Goal: Information Seeking & Learning: Learn about a topic

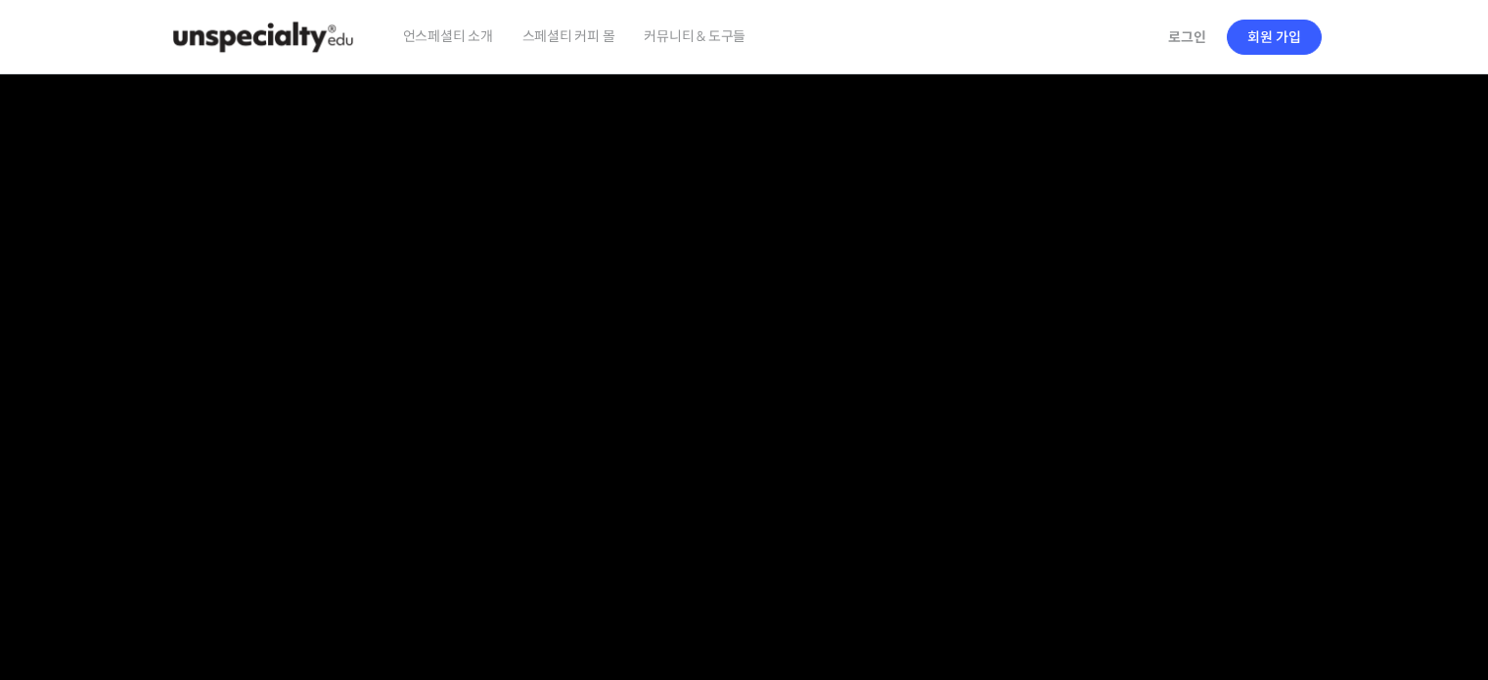
scroll to position [1858, 0]
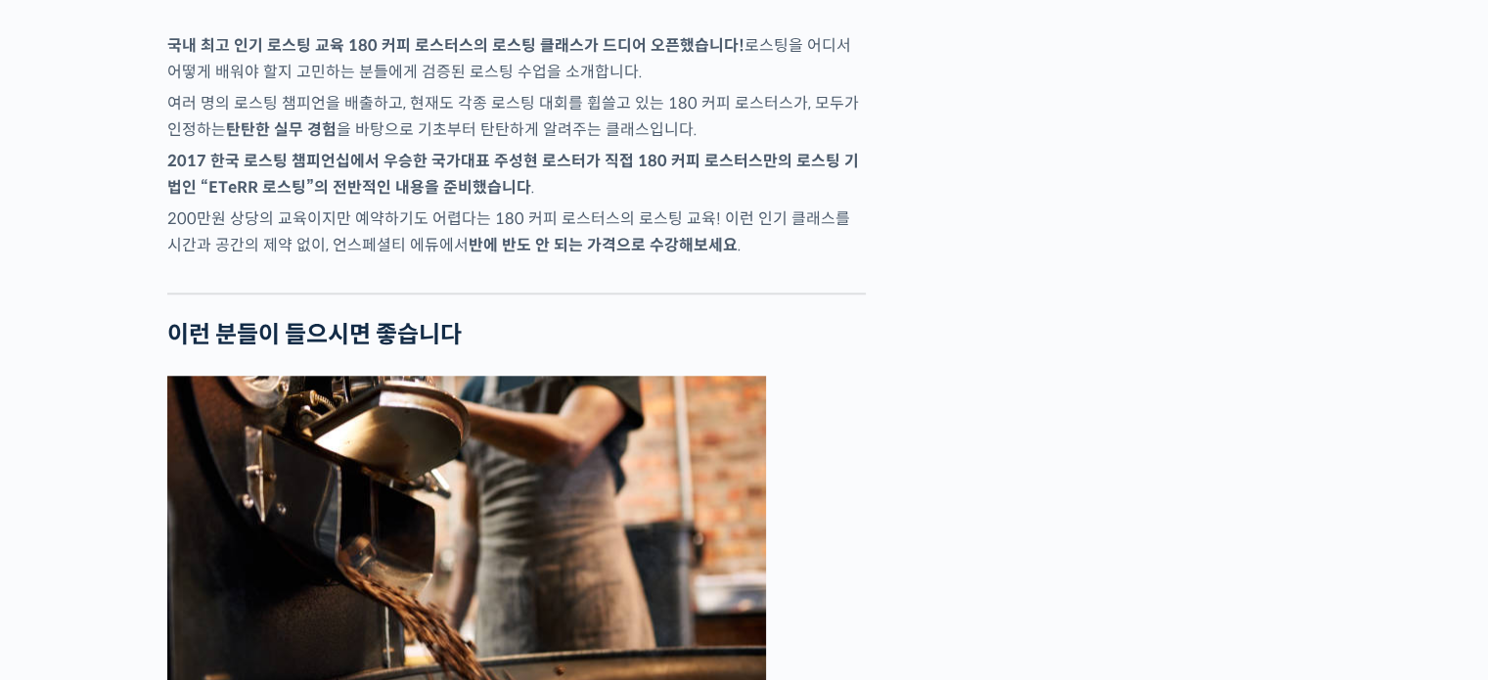
checkbox input "true"
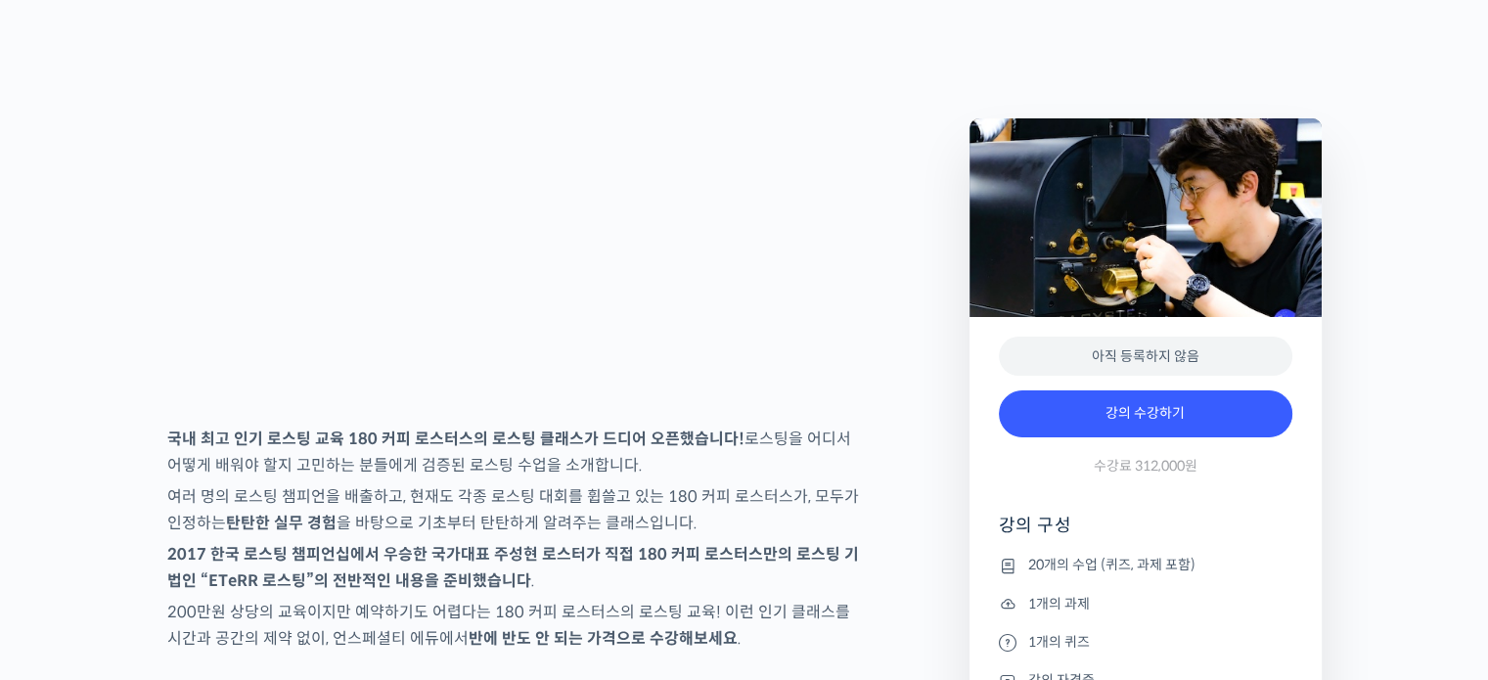
scroll to position [0, 0]
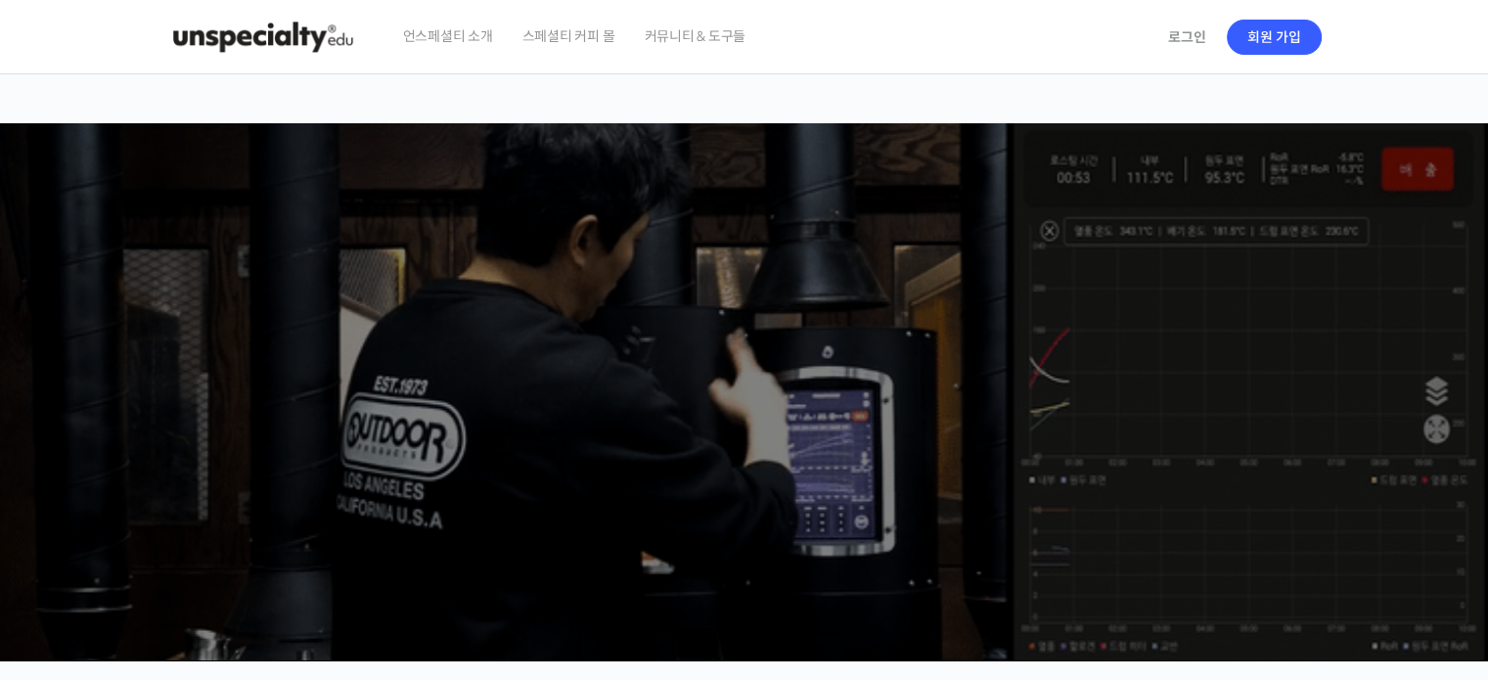
click at [86, 443] on ss3-loader "Slider" at bounding box center [744, 391] width 1489 height 537
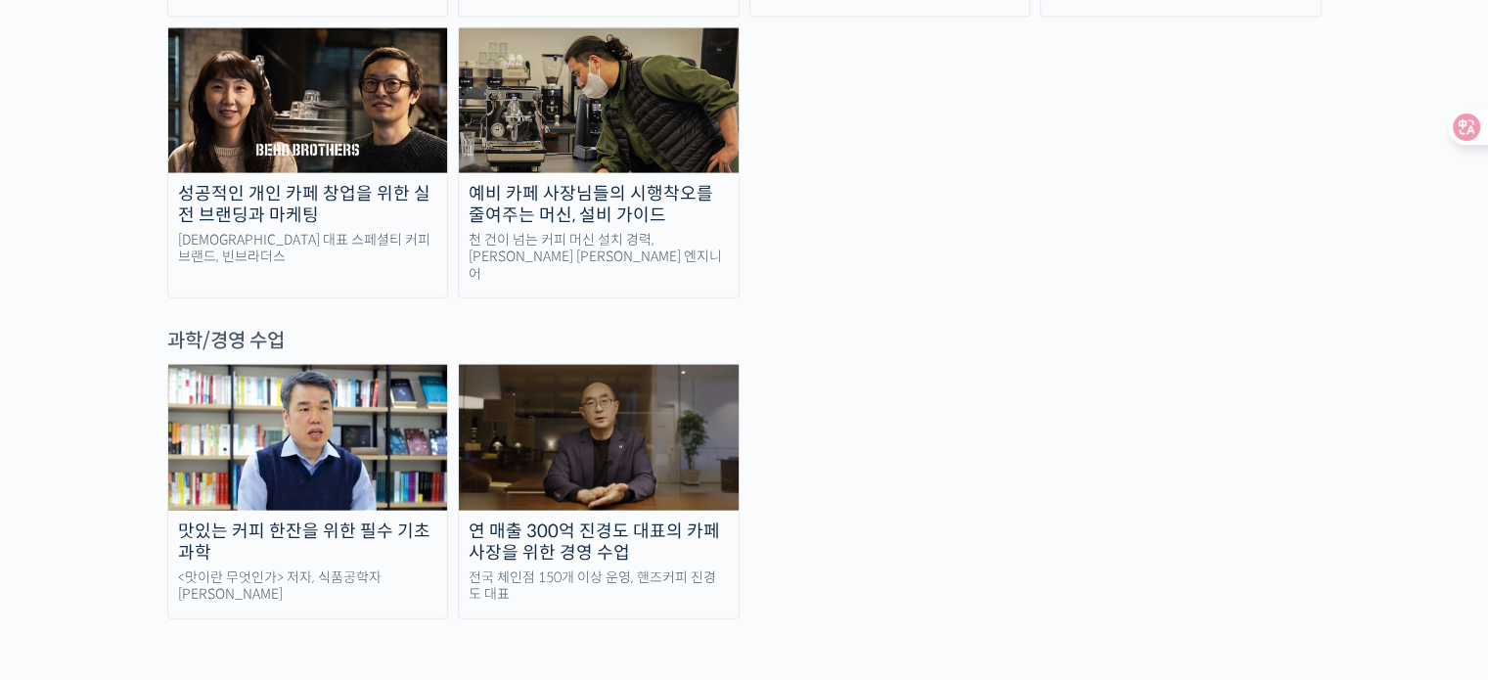
scroll to position [3571, 0]
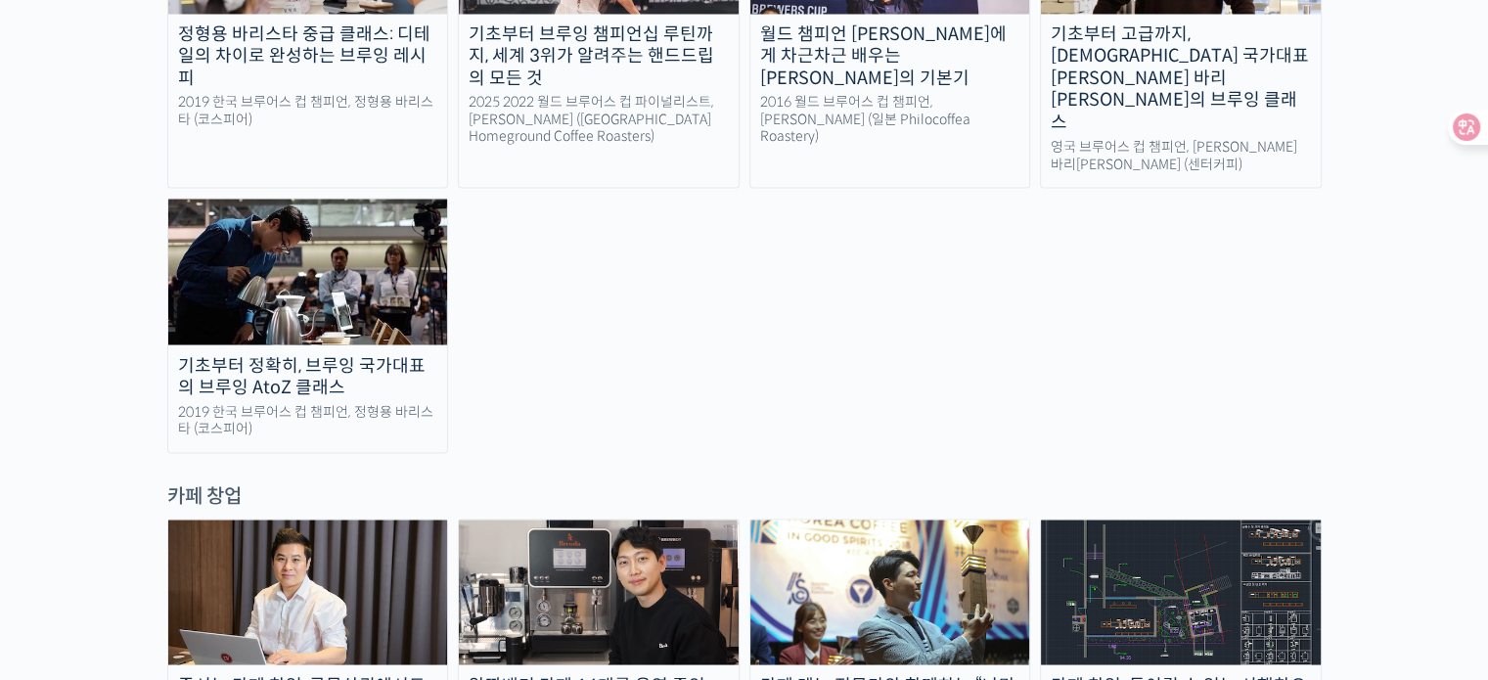
click at [629, 519] on img at bounding box center [599, 591] width 280 height 145
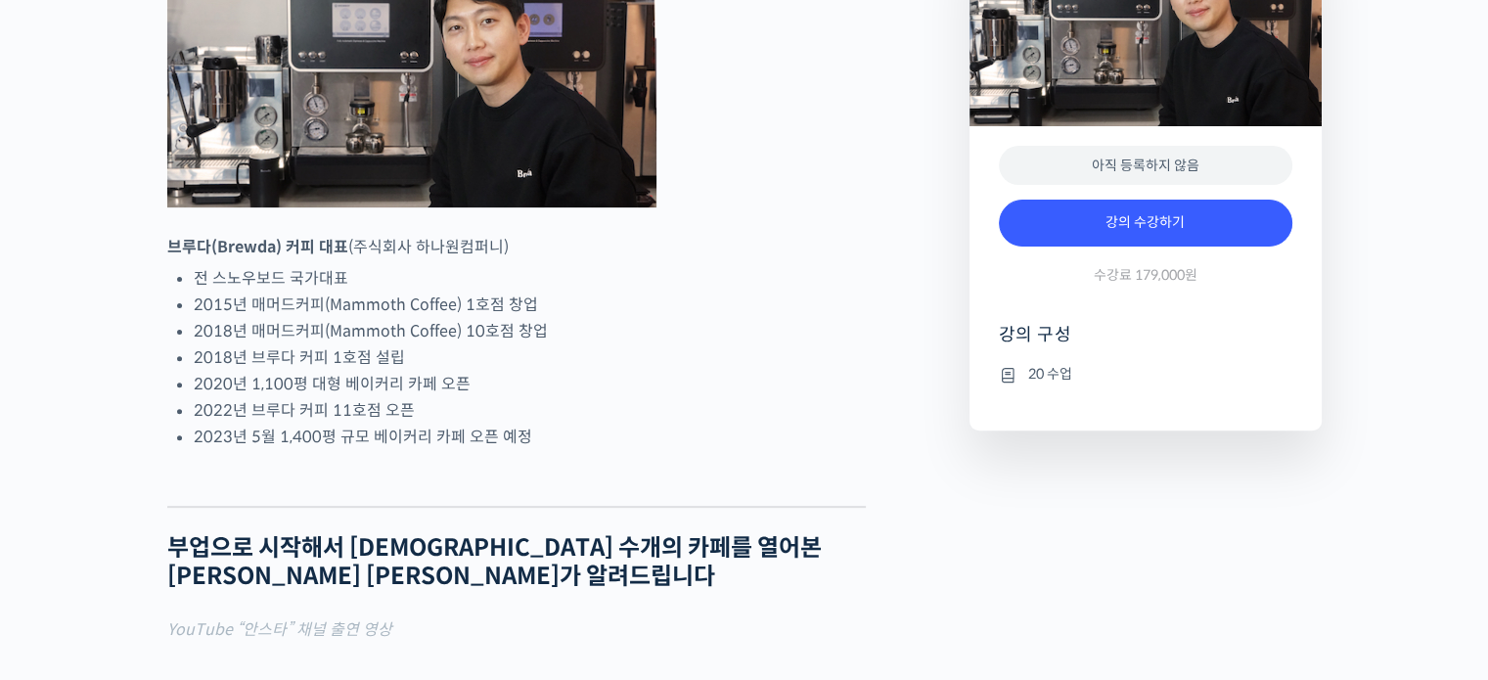
scroll to position [978, 0]
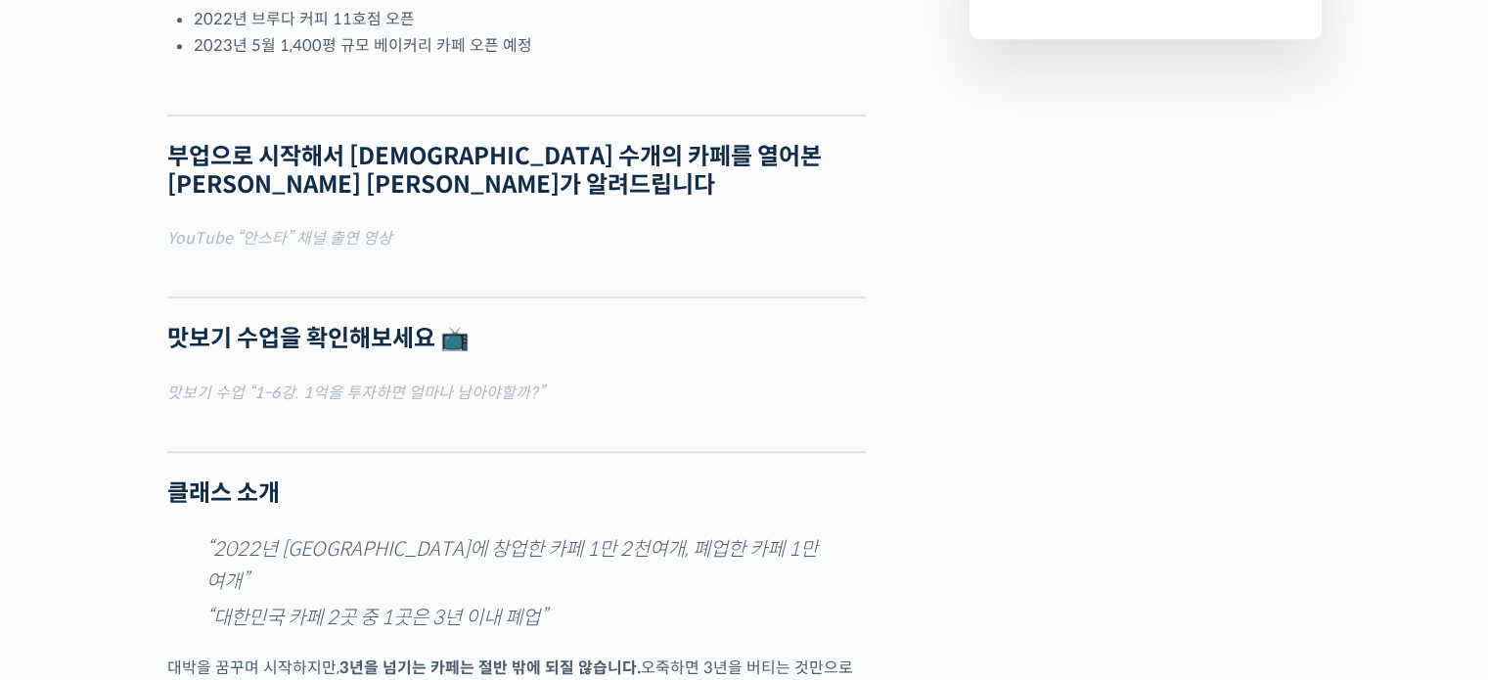
checkbox input "true"
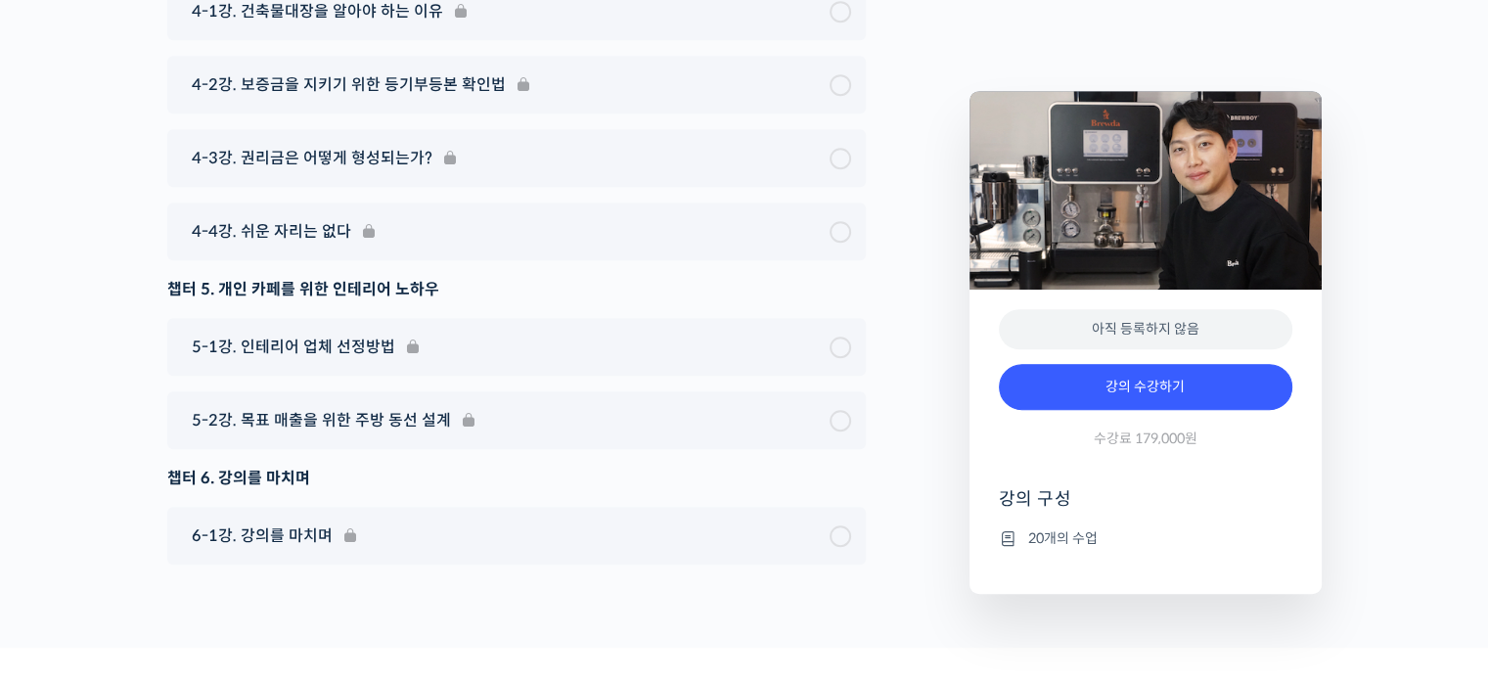
scroll to position [8559, 0]
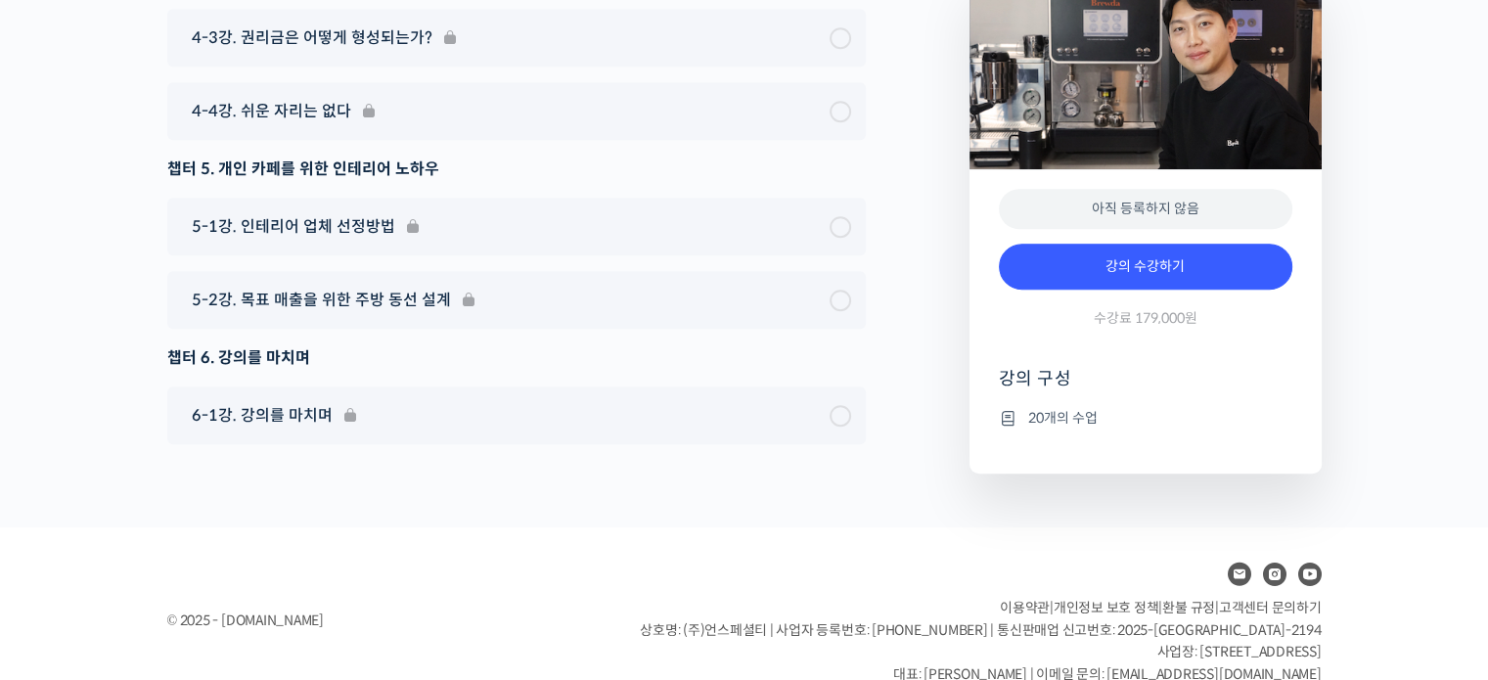
click at [1081, 406] on li "20개의 수업" at bounding box center [1145, 417] width 293 height 23
click at [995, 379] on div "아직 등록하지 않음 강의 수강하기 수강료 179,000원 강의 구성 20개의 수업" at bounding box center [1145, 321] width 352 height 304
click at [1032, 406] on li "20개의 수업" at bounding box center [1145, 417] width 293 height 23
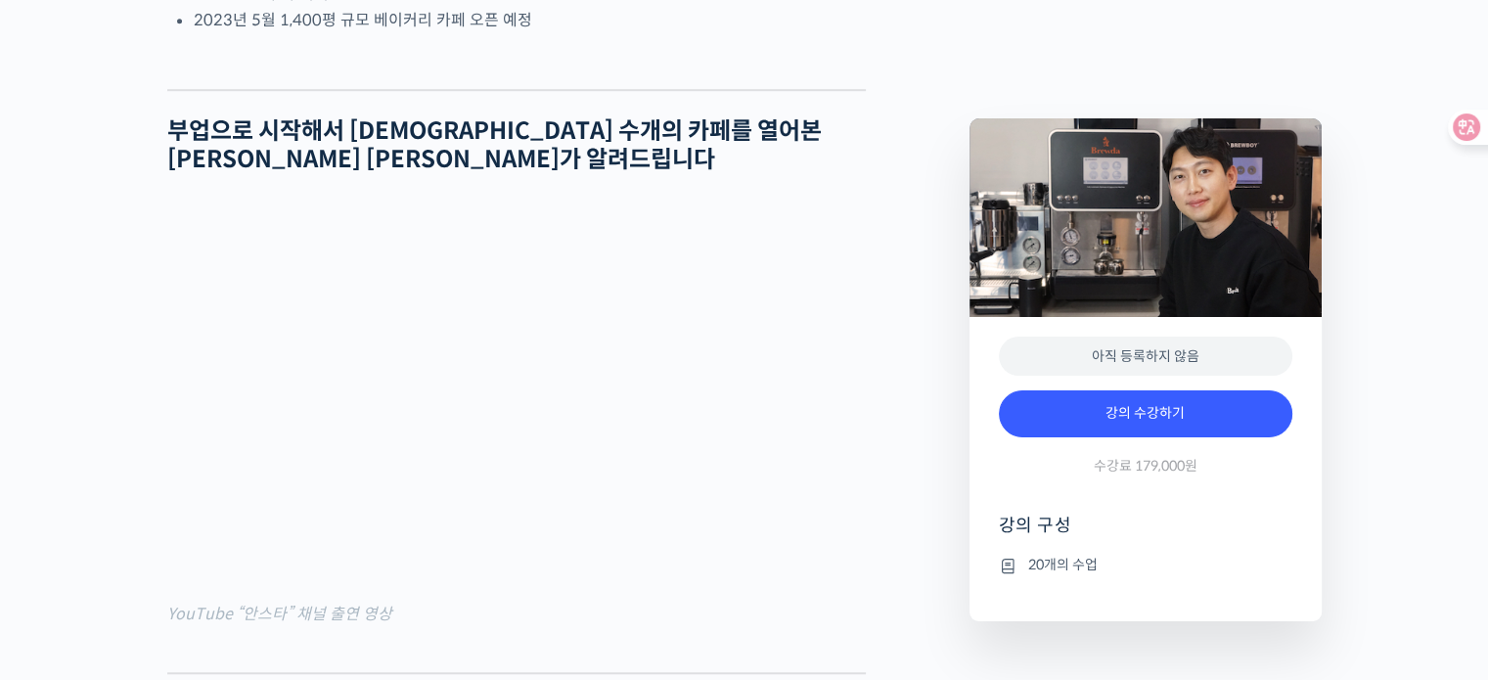
scroll to position [1813, 0]
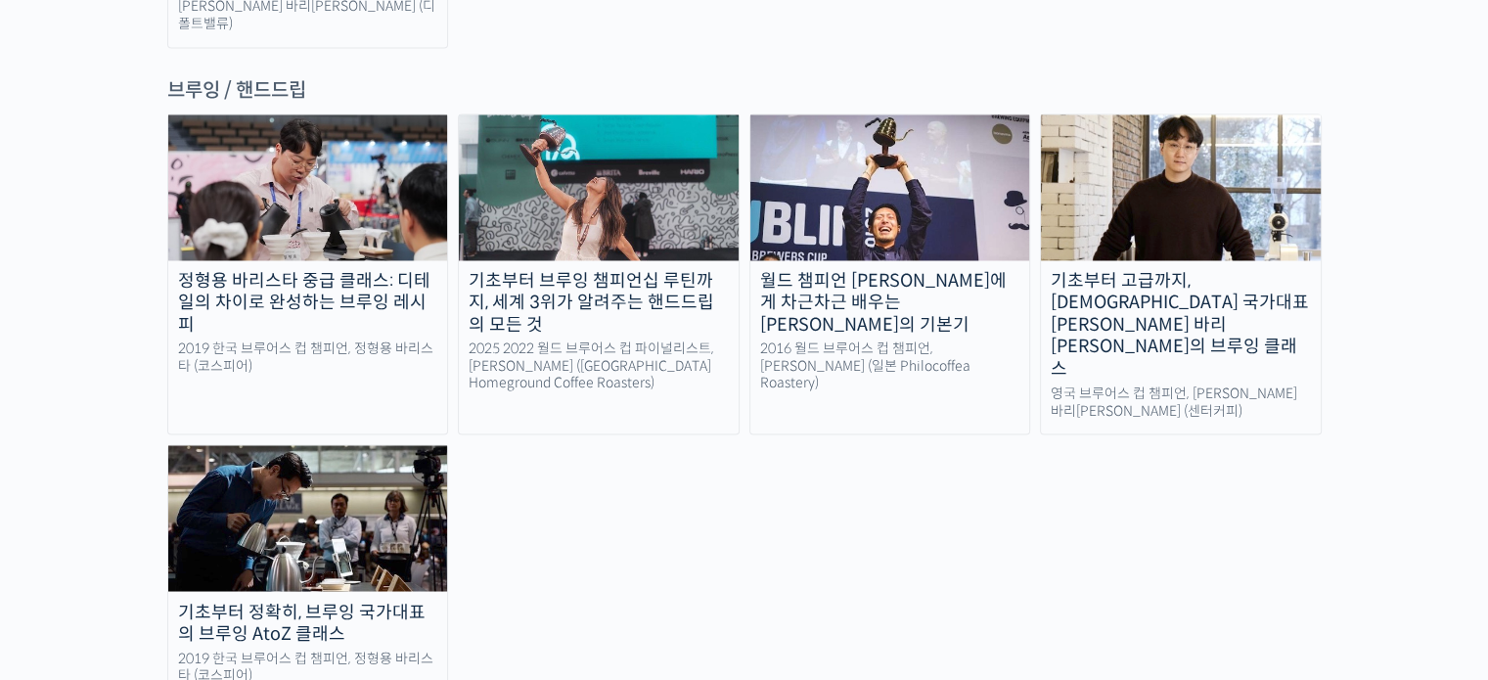
scroll to position [3129, 0]
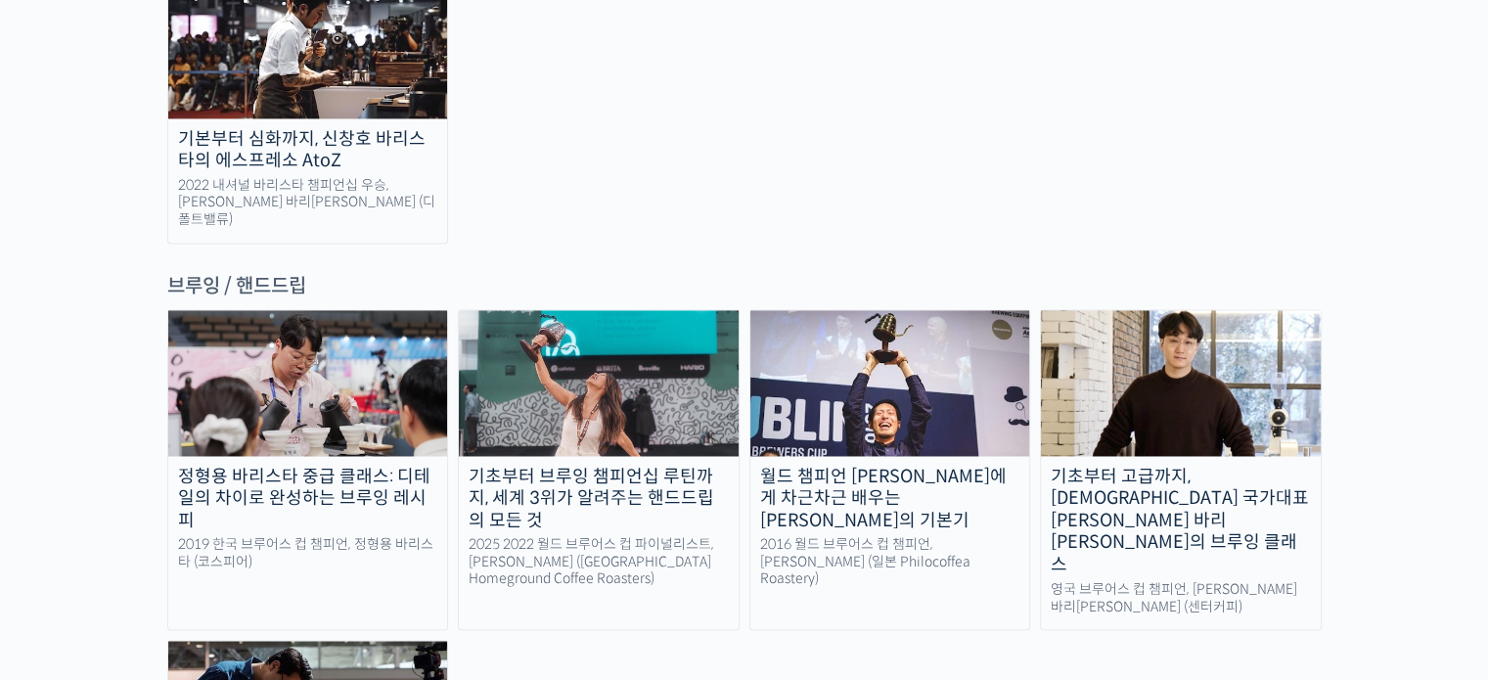
click at [854, 466] on div "월드 챔피언 [PERSON_NAME]에게 차근차근 배우는 [PERSON_NAME]의 기본기" at bounding box center [890, 499] width 280 height 67
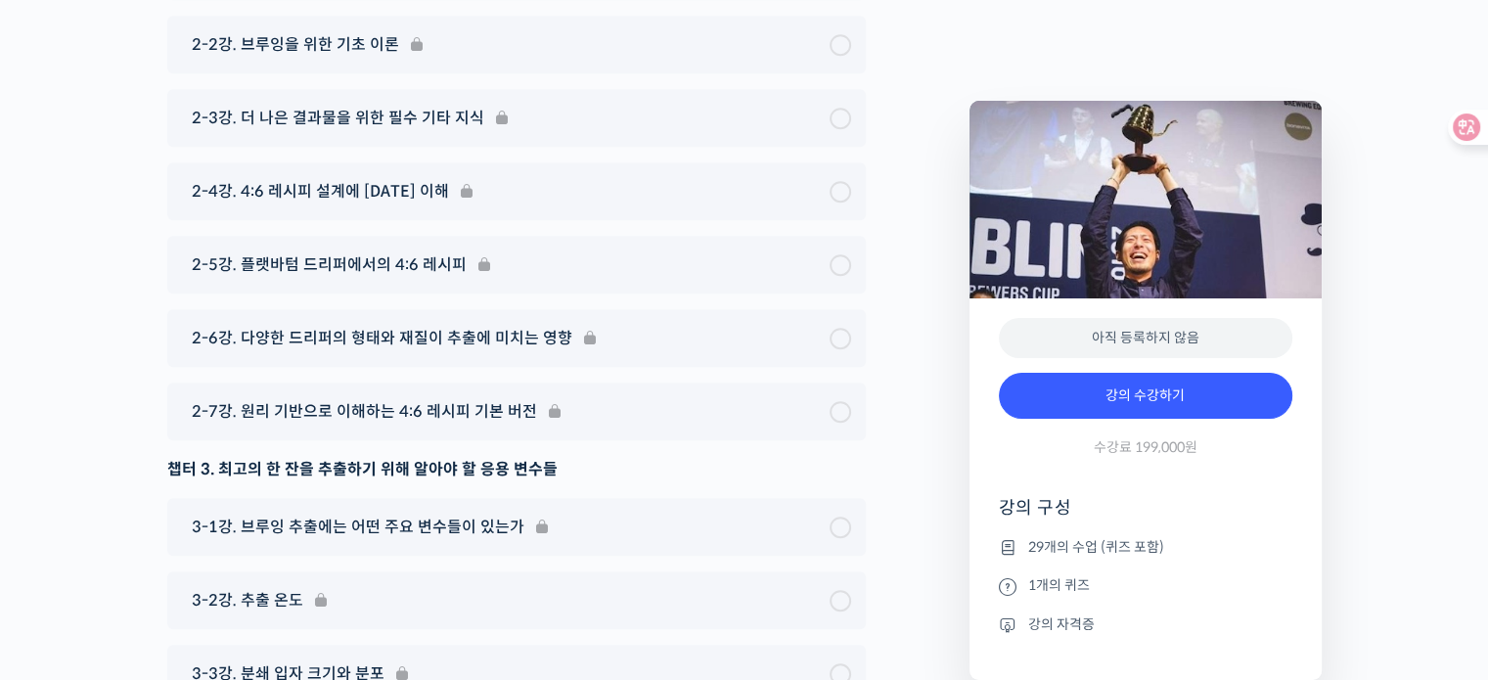
scroll to position [8118, 0]
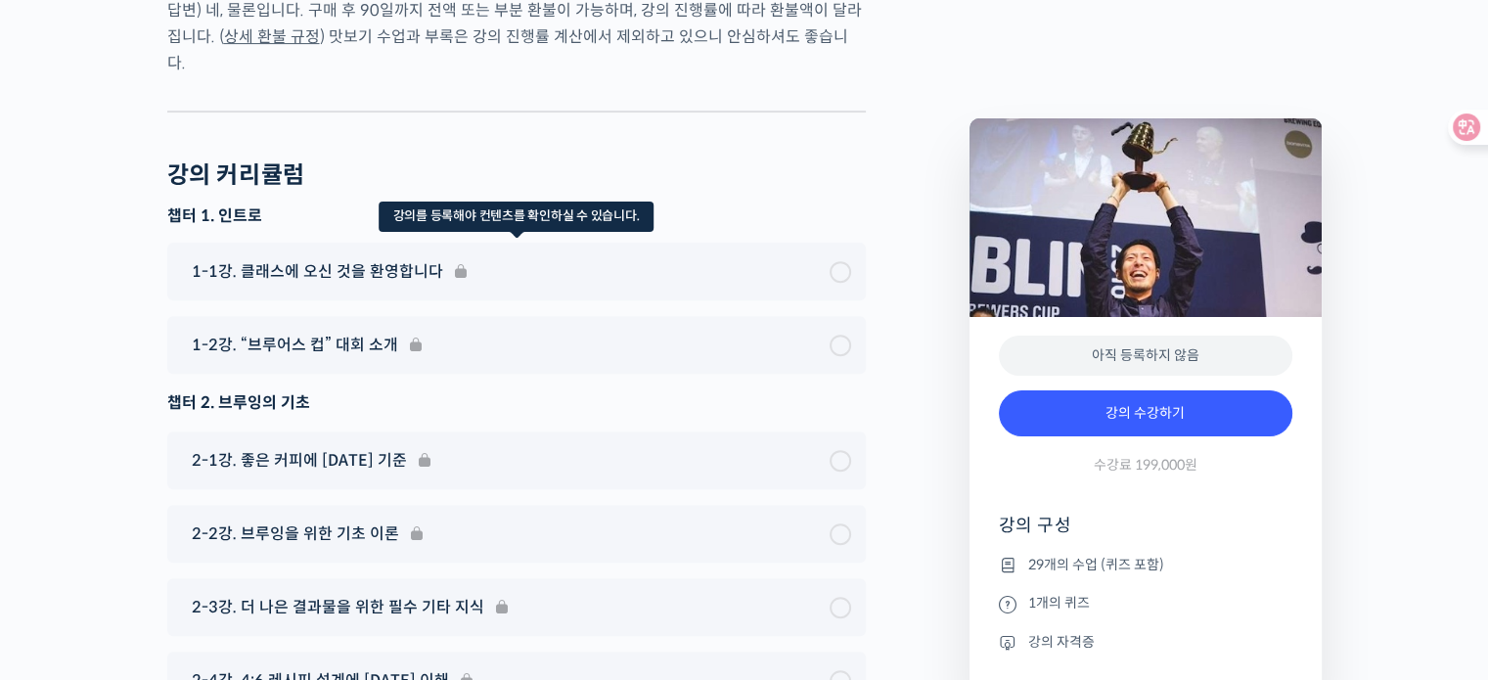
click at [445, 243] on div "1-1강. 클래스에 오신 것을 환영합니다" at bounding box center [516, 272] width 698 height 58
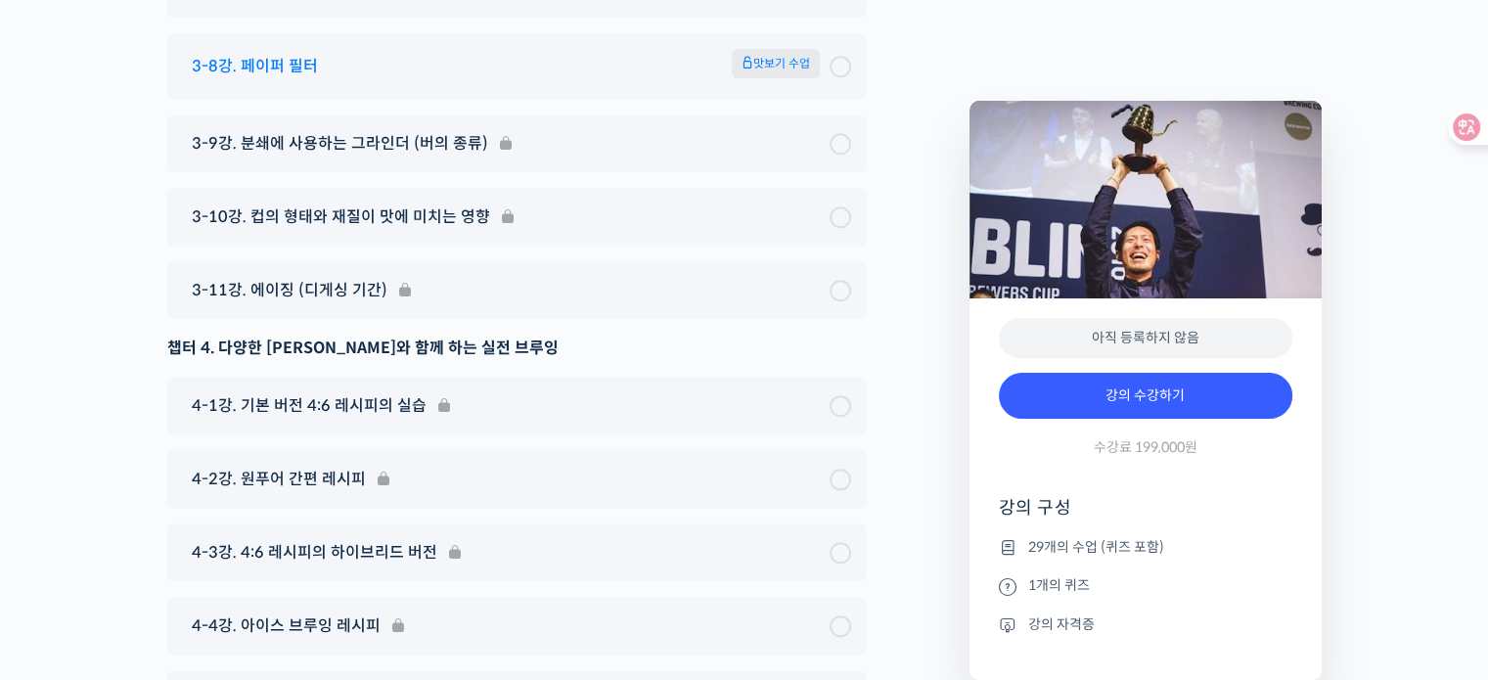
scroll to position [10075, 0]
